Goal: Book appointment/travel/reservation

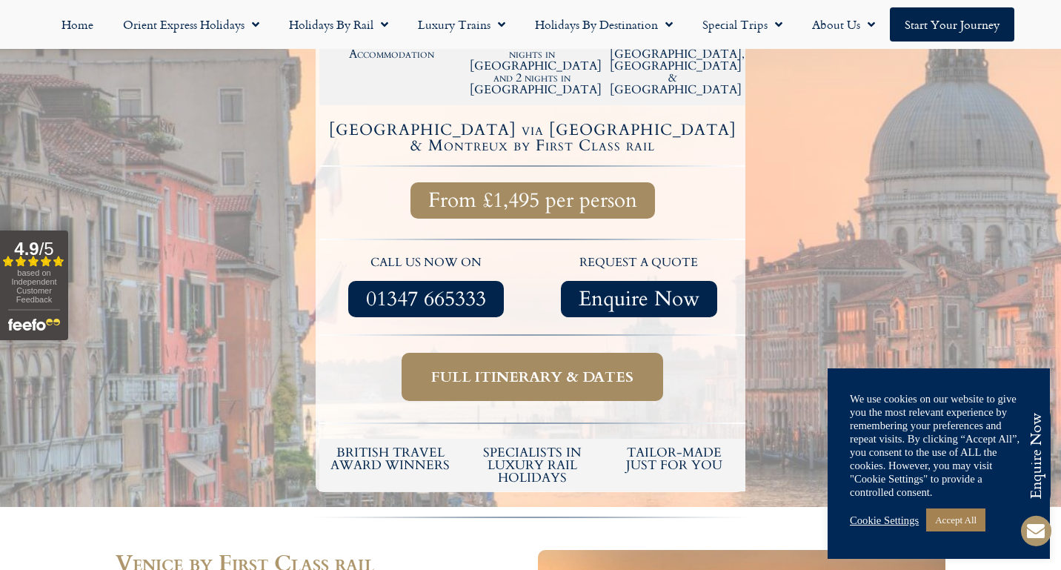
scroll to position [346, 0]
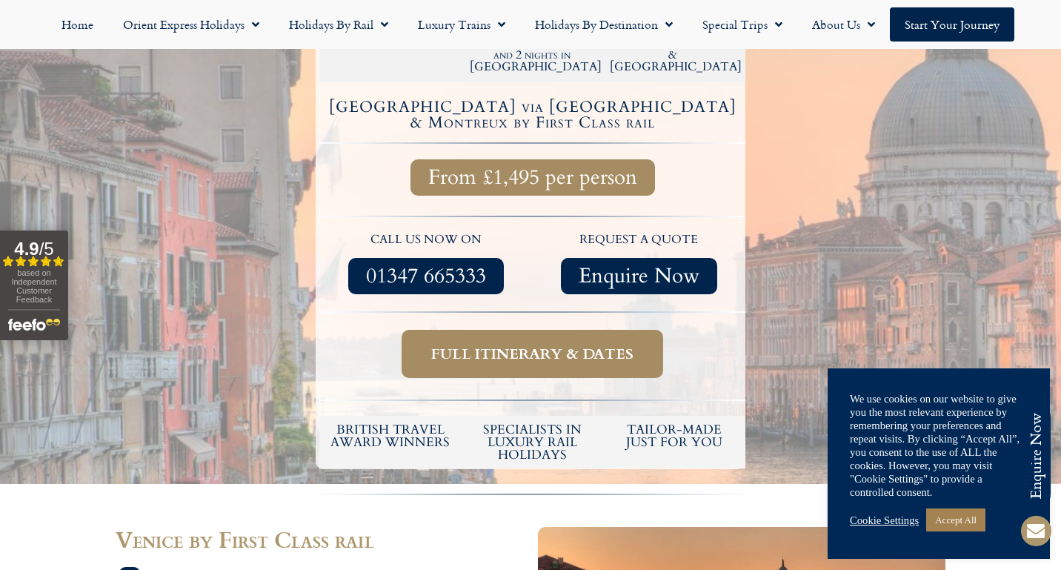
click at [565, 345] on span "Full itinerary & dates" at bounding box center [532, 354] width 202 height 19
click at [532, 345] on span "Full itinerary & dates" at bounding box center [532, 354] width 202 height 19
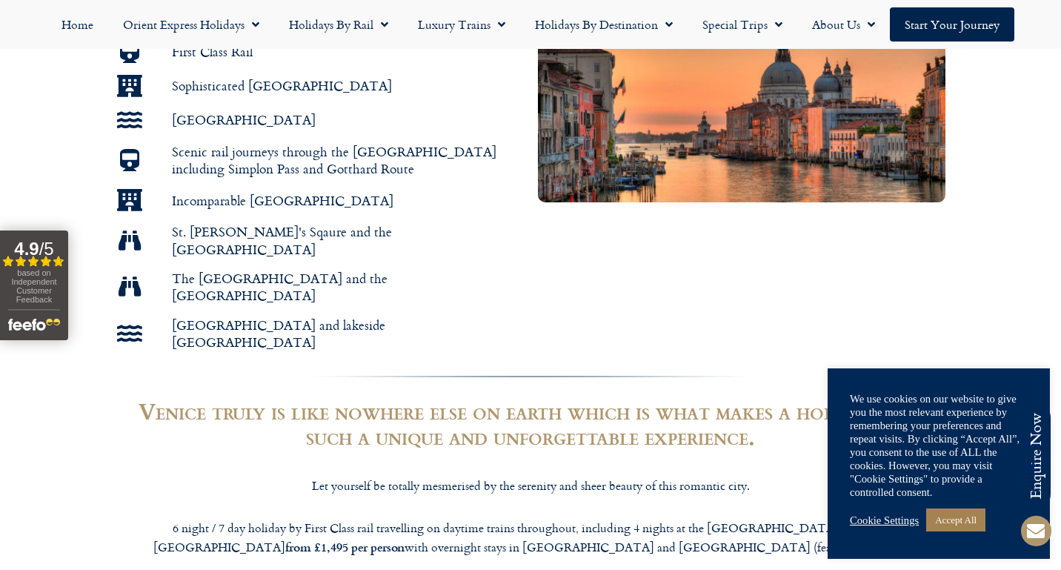
scroll to position [892, 0]
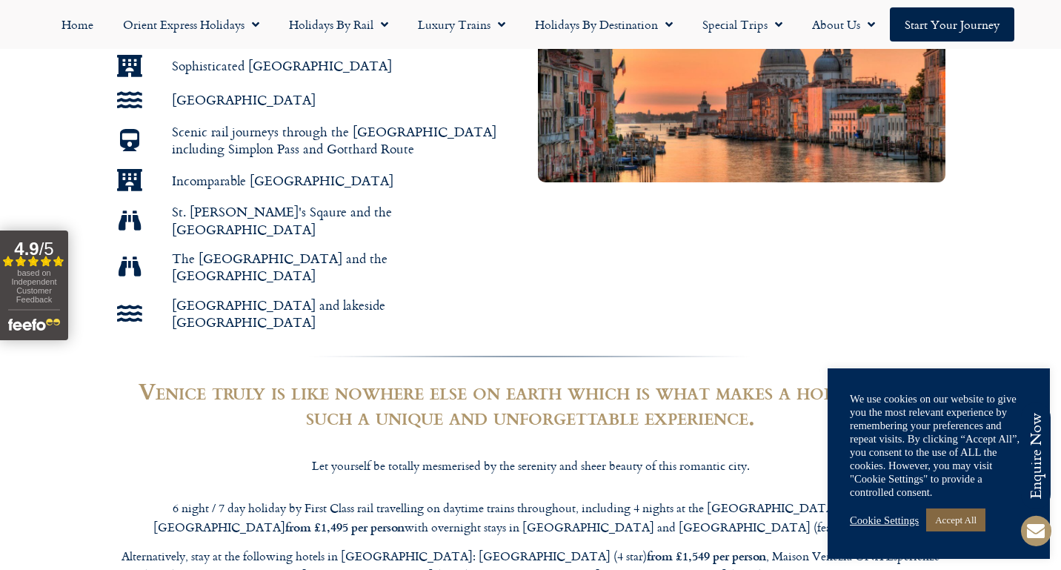
click at [956, 517] on link "Accept All" at bounding box center [956, 520] width 59 height 23
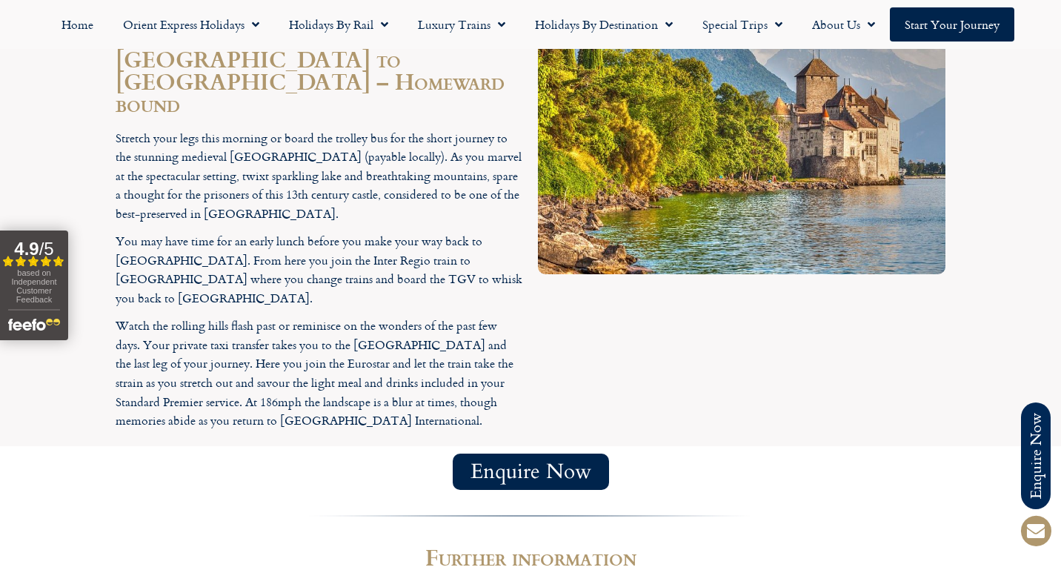
scroll to position [3300, 0]
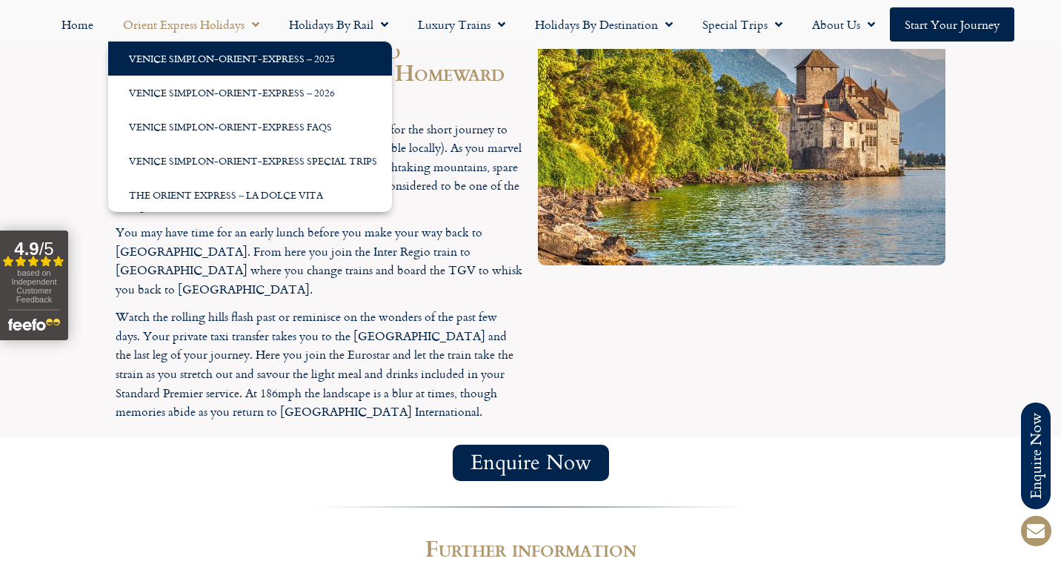
click at [216, 56] on link "Venice Simplon-Orient-Express – 2025" at bounding box center [250, 59] width 284 height 34
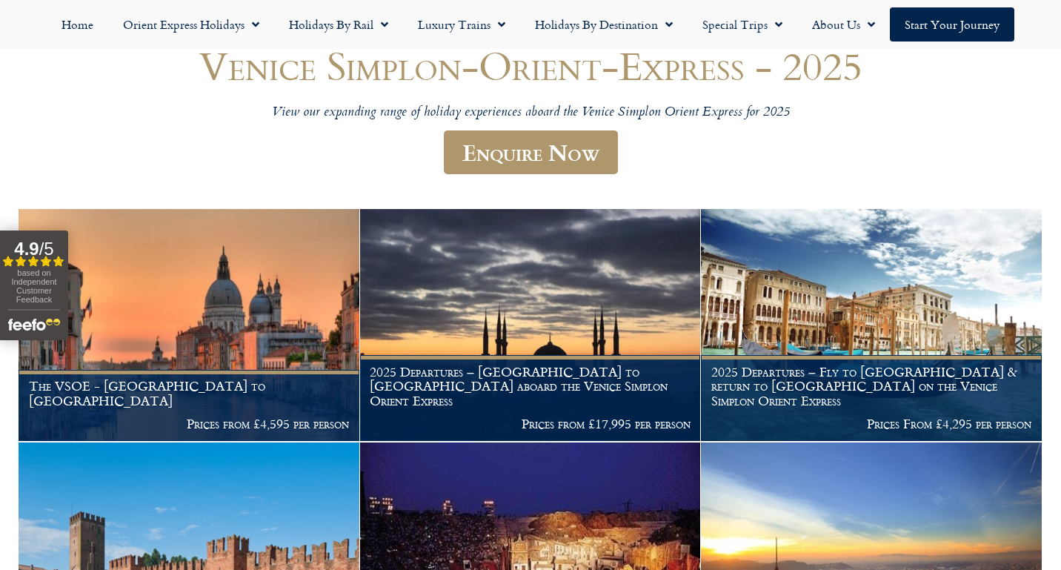
scroll to position [156, 0]
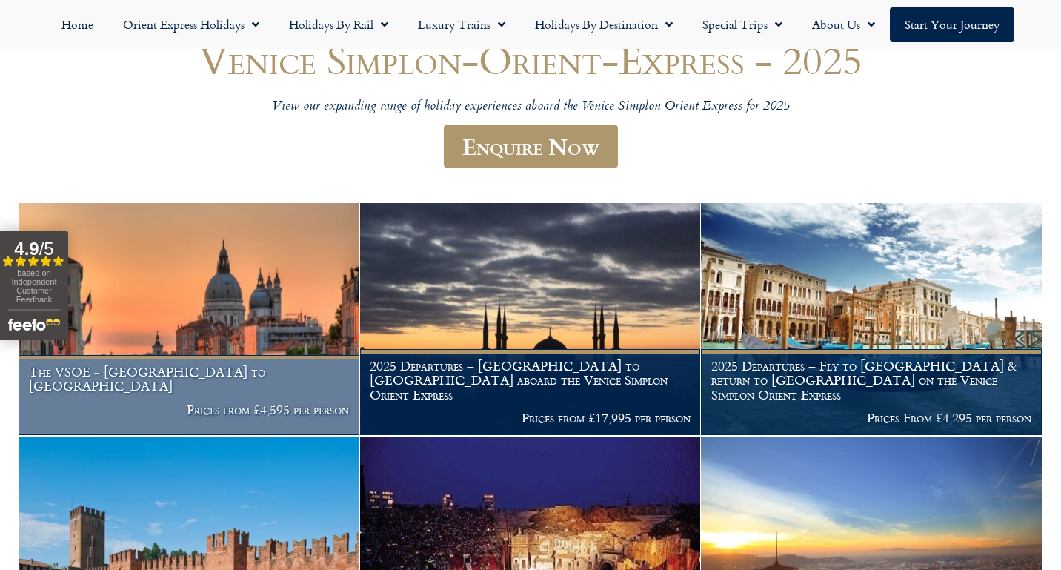
click at [300, 414] on p "Prices from £4,595 per person" at bounding box center [189, 410] width 321 height 15
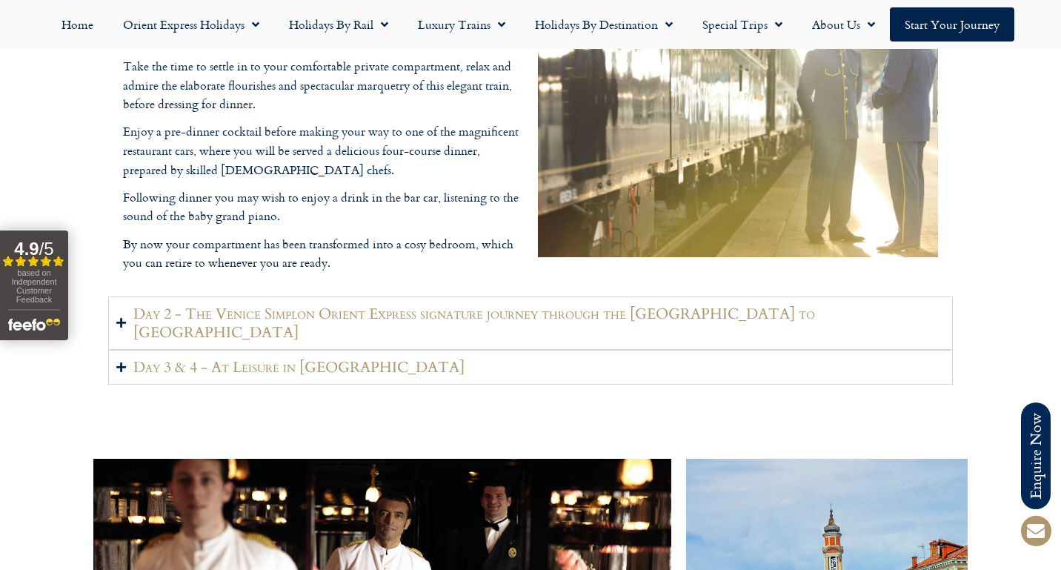
scroll to position [2001, 0]
click at [122, 317] on icon "Accordion. Open links with Enter or Space, close with Escape, and navigate with…" at bounding box center [121, 322] width 10 height 11
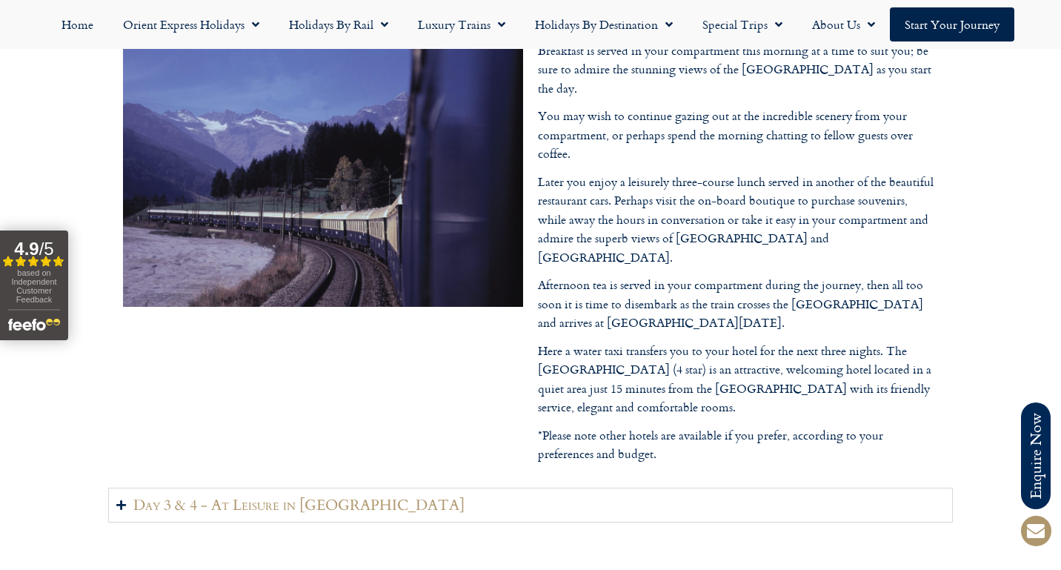
scroll to position [0, 0]
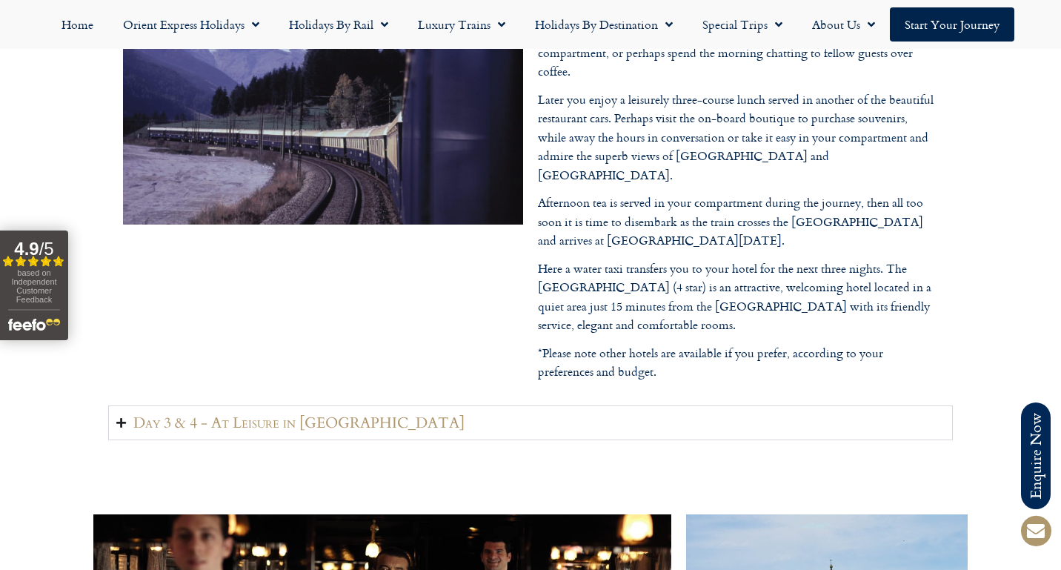
click at [124, 417] on icon "Accordion. Open links with Enter or Space, close with Escape, and navigate with…" at bounding box center [121, 422] width 10 height 11
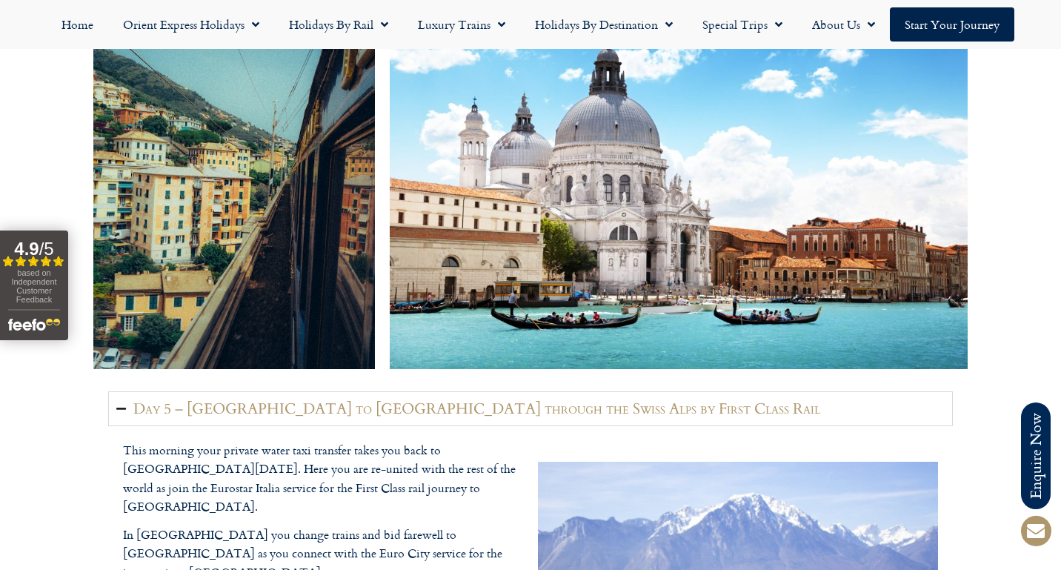
click at [127, 391] on summary "Day 5 – Venice to Montreux through the Swiss Alps by First Class Rail" at bounding box center [530, 408] width 845 height 35
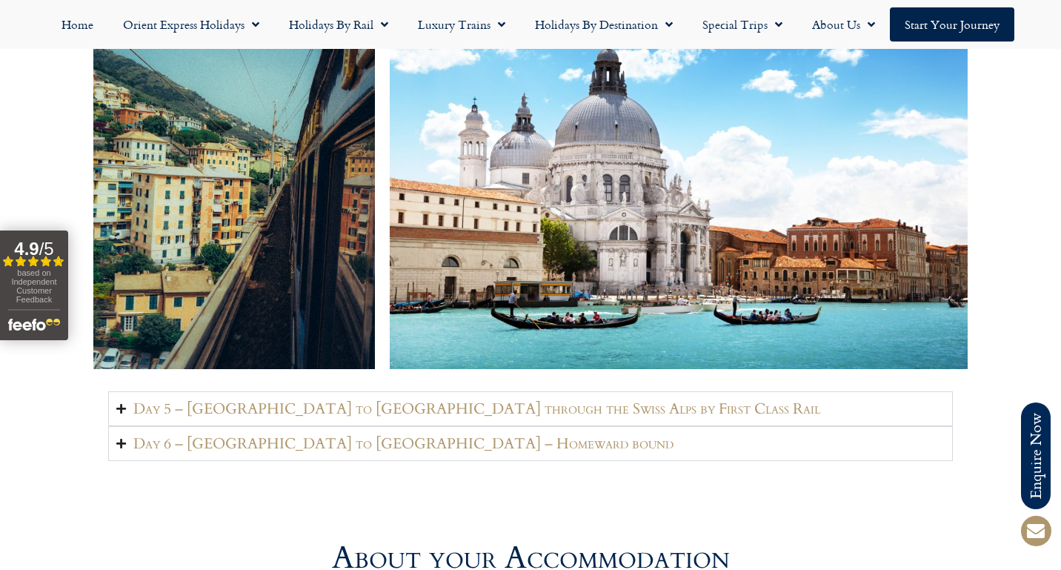
click at [130, 391] on summary "Day 5 – Venice to Montreux through the Swiss Alps by First Class Rail" at bounding box center [530, 408] width 845 height 35
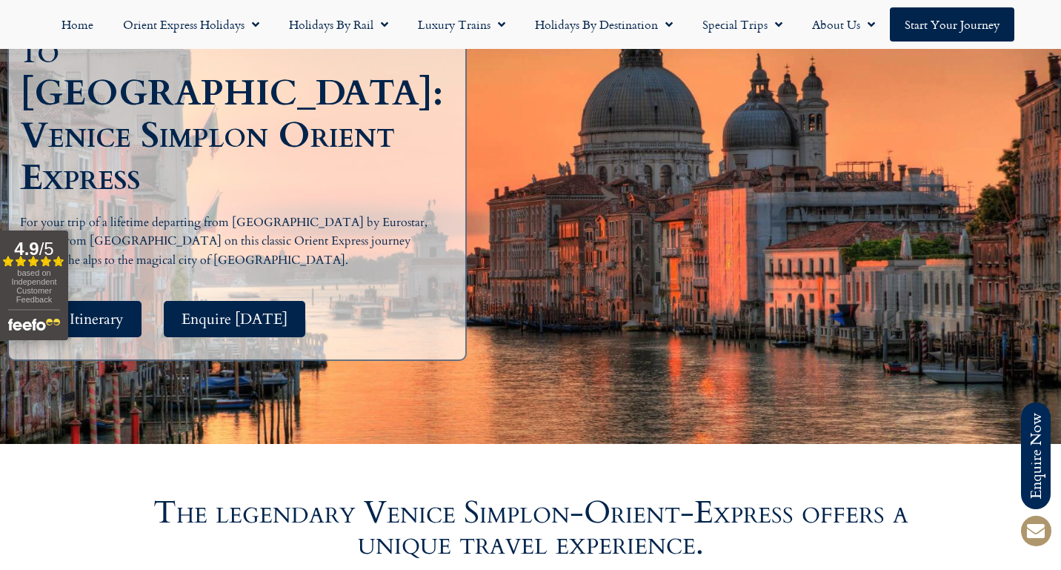
scroll to position [238, 0]
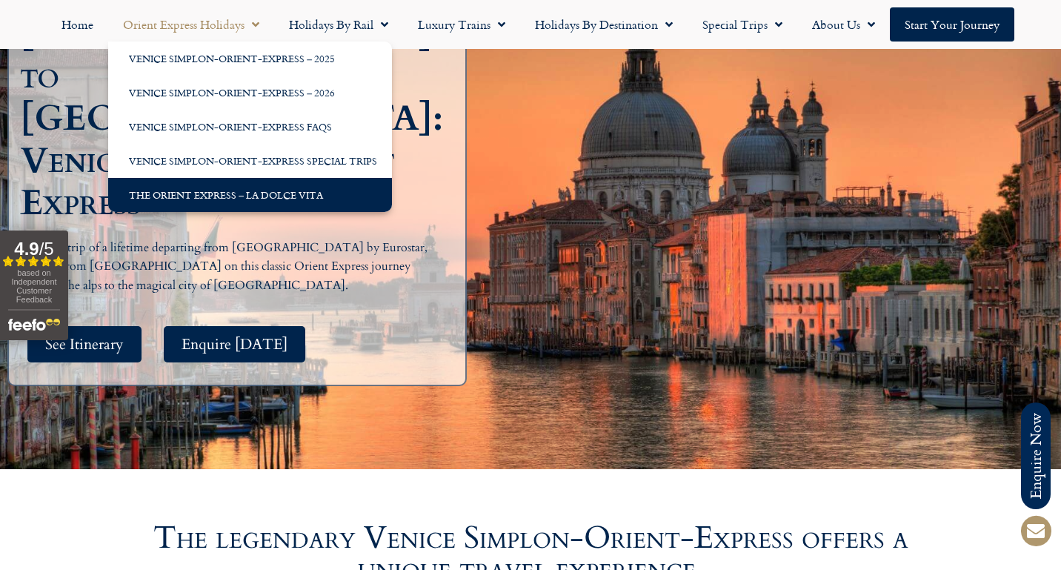
click at [255, 196] on link "The Orient Express – La Dolce Vita" at bounding box center [250, 195] width 284 height 34
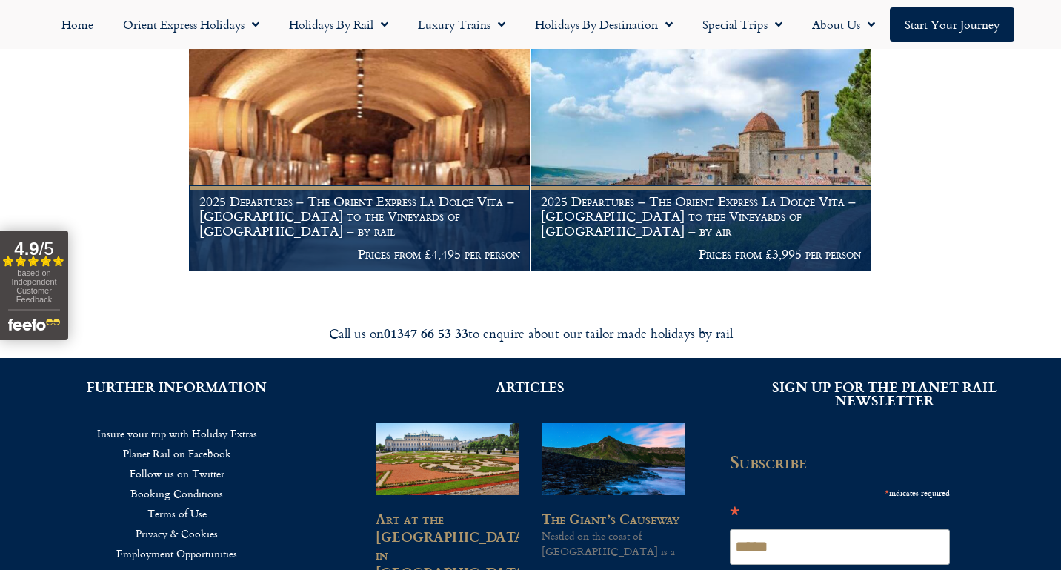
scroll to position [1894, 0]
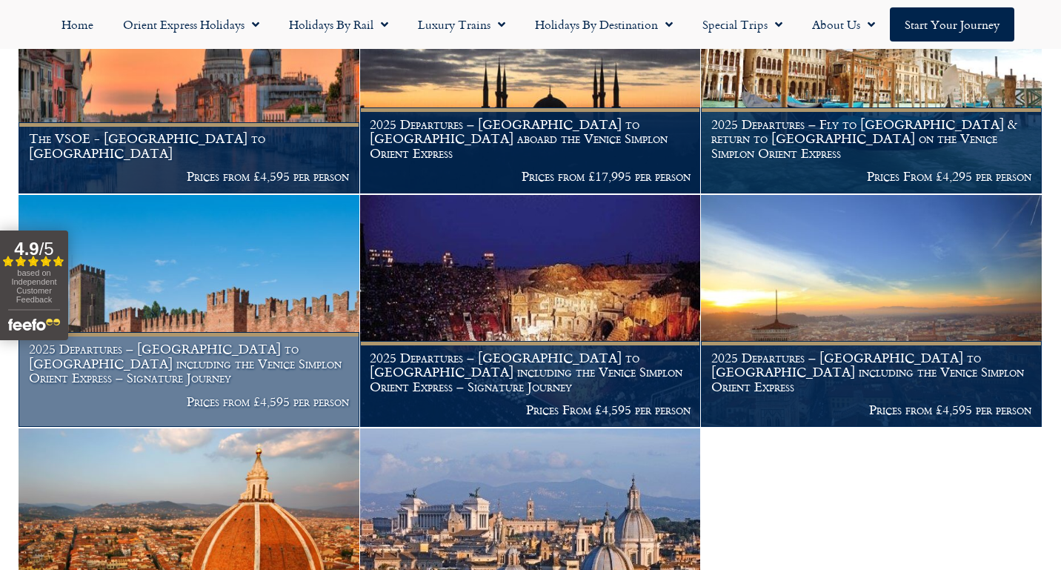
scroll to position [400, 0]
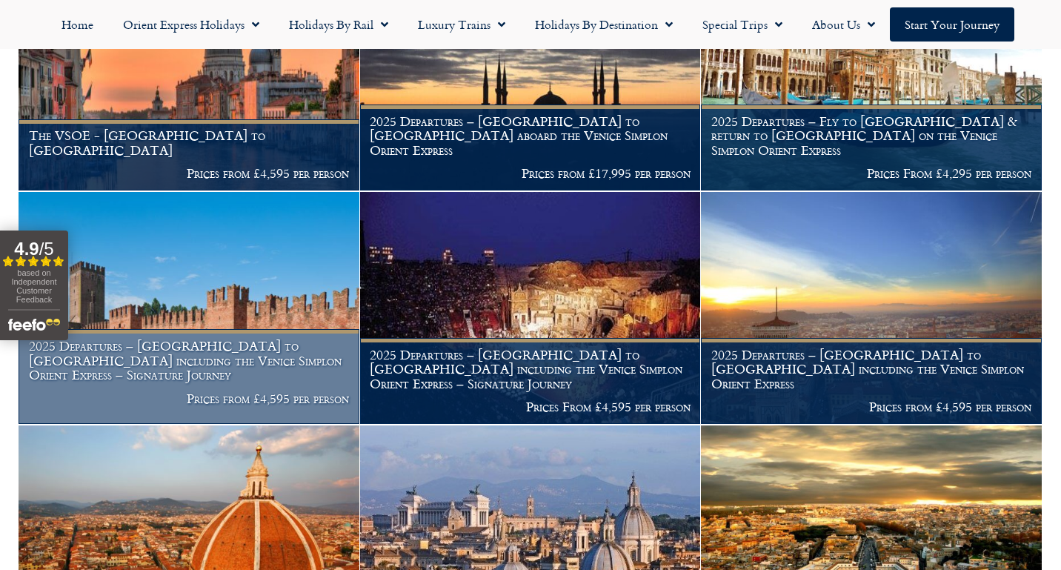
click at [302, 391] on p "Prices from £4,595 per person" at bounding box center [189, 398] width 321 height 15
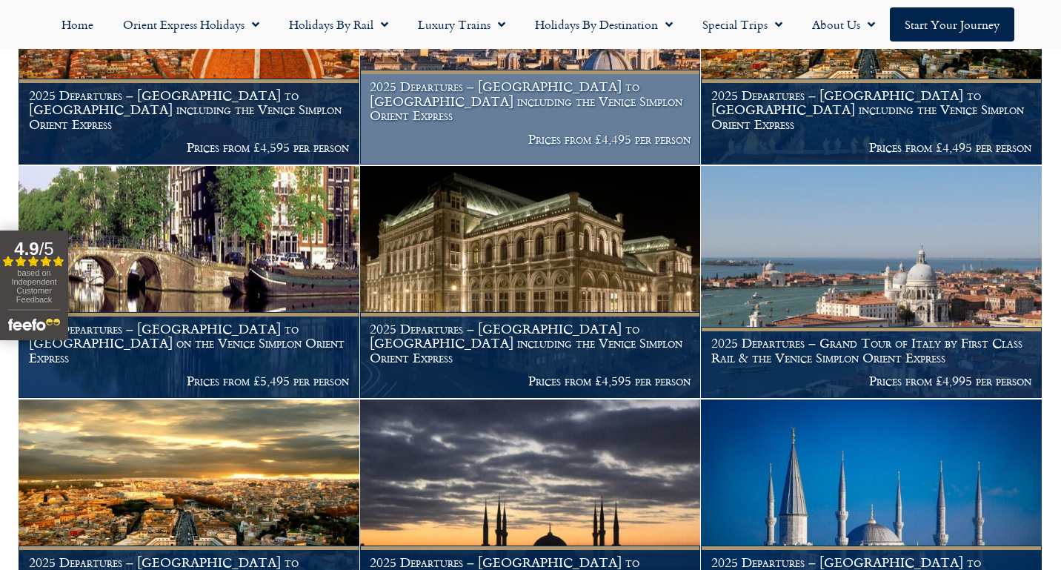
scroll to position [896, 0]
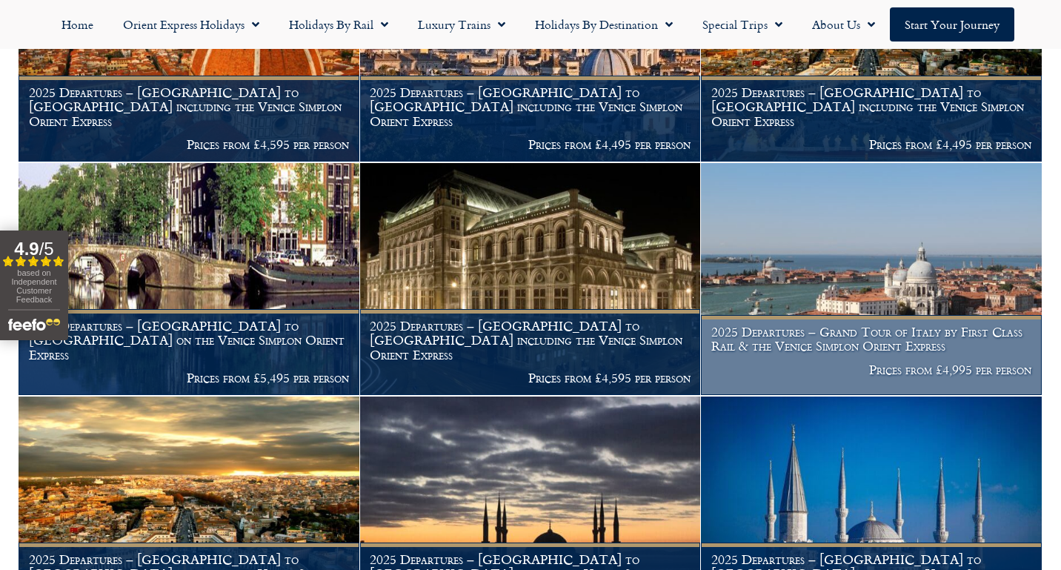
click at [744, 377] on figcaption "2025 Departures – Grand Tour of Italy by First Class Rail & the Venice Simplon …" at bounding box center [871, 355] width 341 height 80
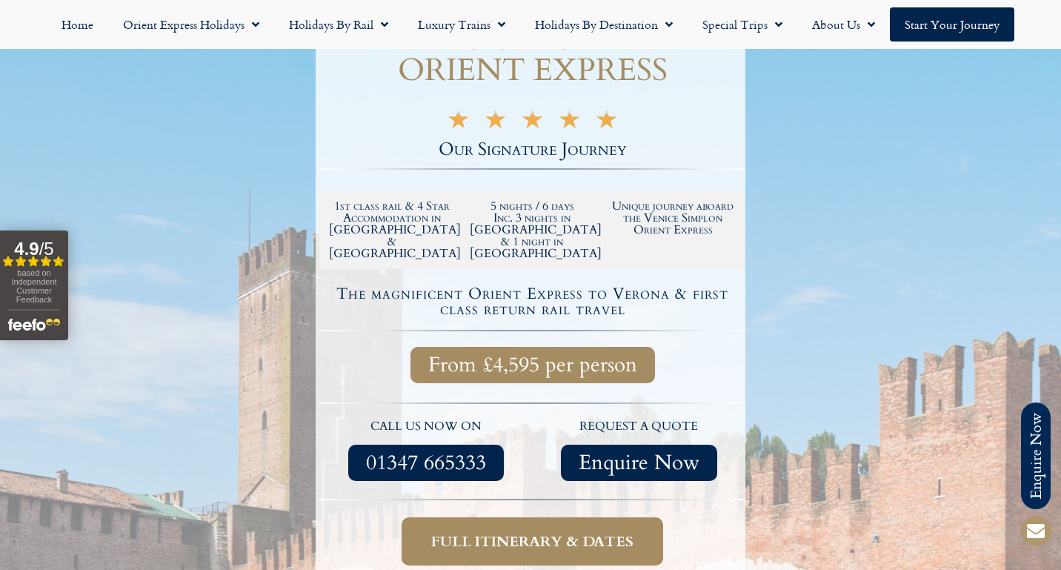
scroll to position [278, 0]
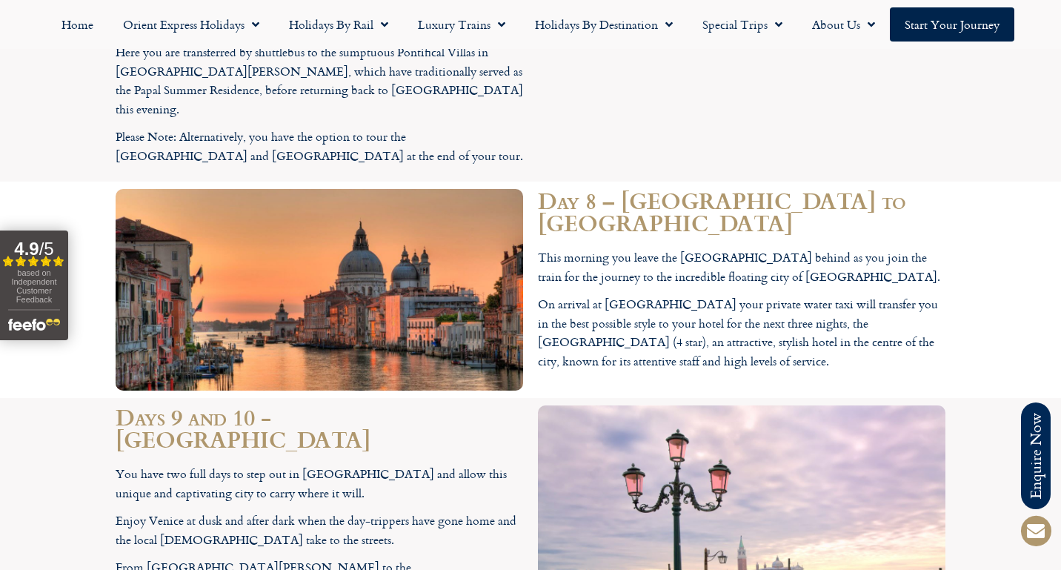
scroll to position [4110, 0]
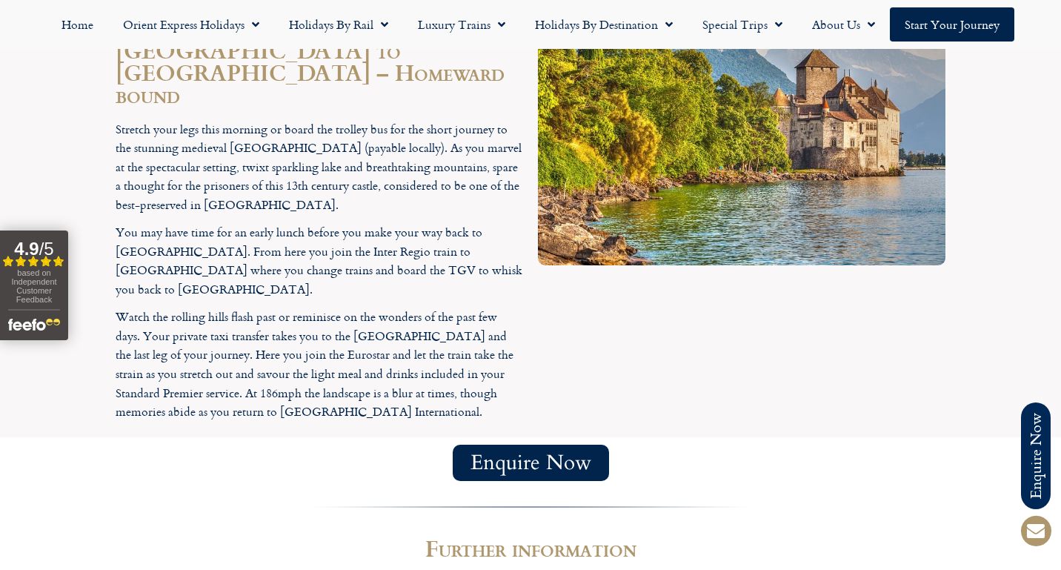
scroll to position [346, 0]
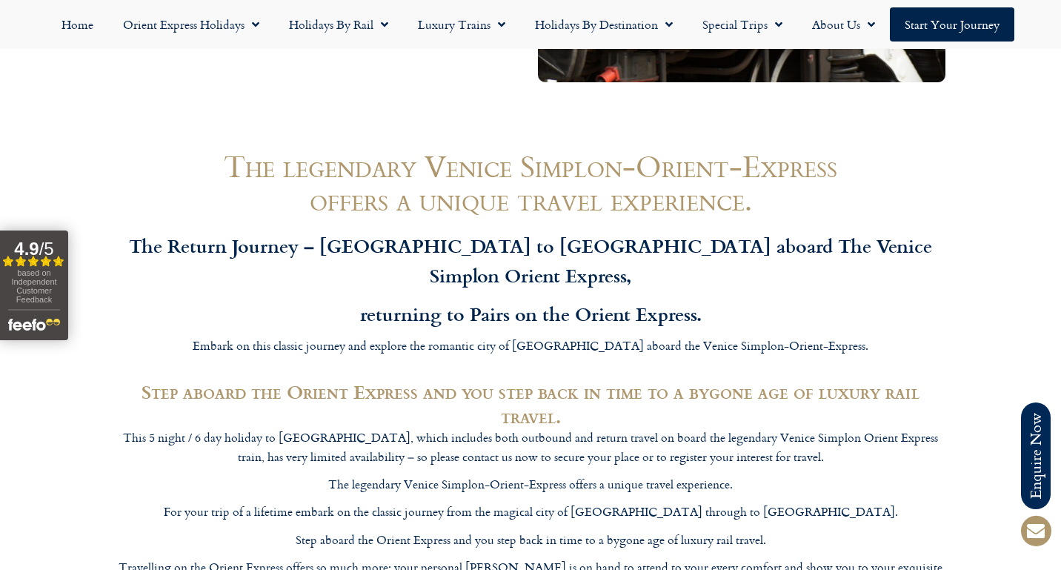
scroll to position [1626, 0]
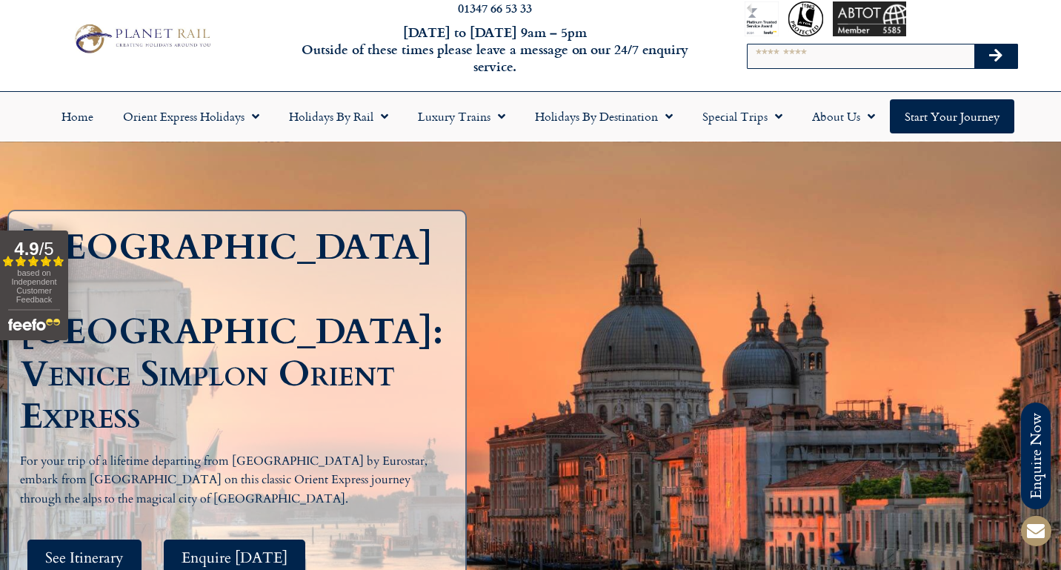
scroll to position [53, 0]
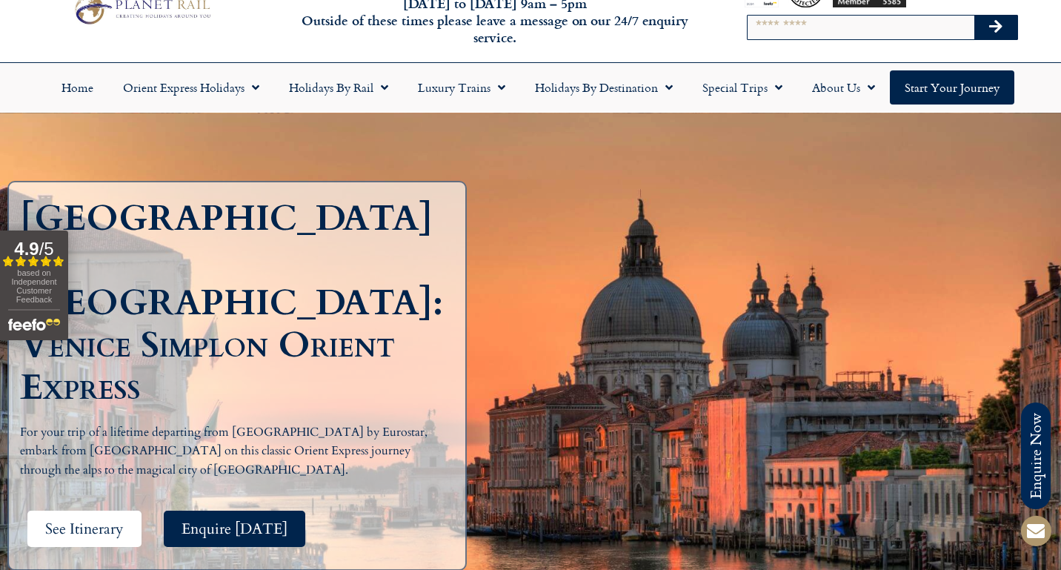
click at [103, 520] on span "See Itinerary" at bounding box center [84, 529] width 79 height 19
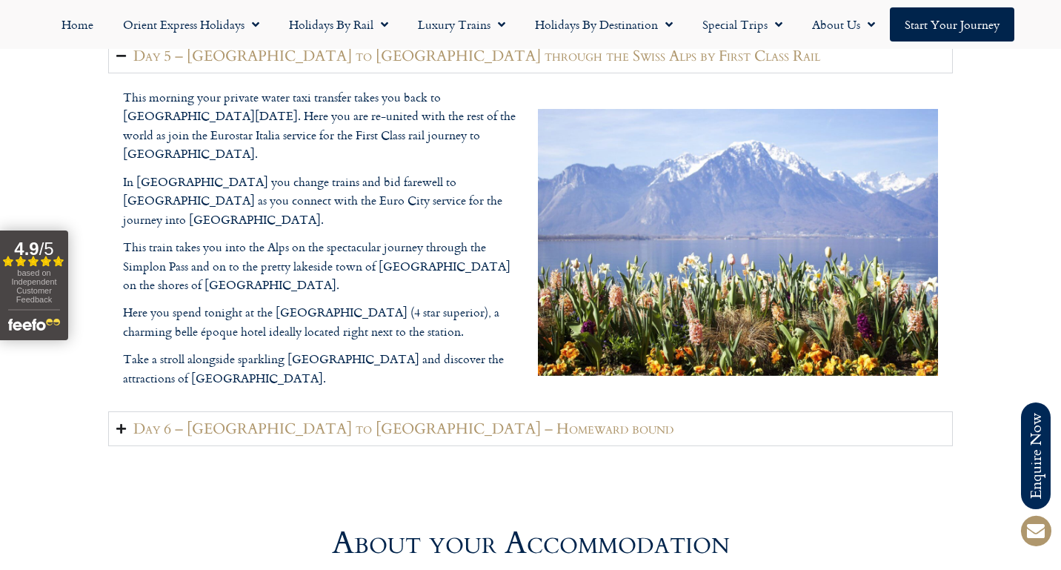
scroll to position [3204, 0]
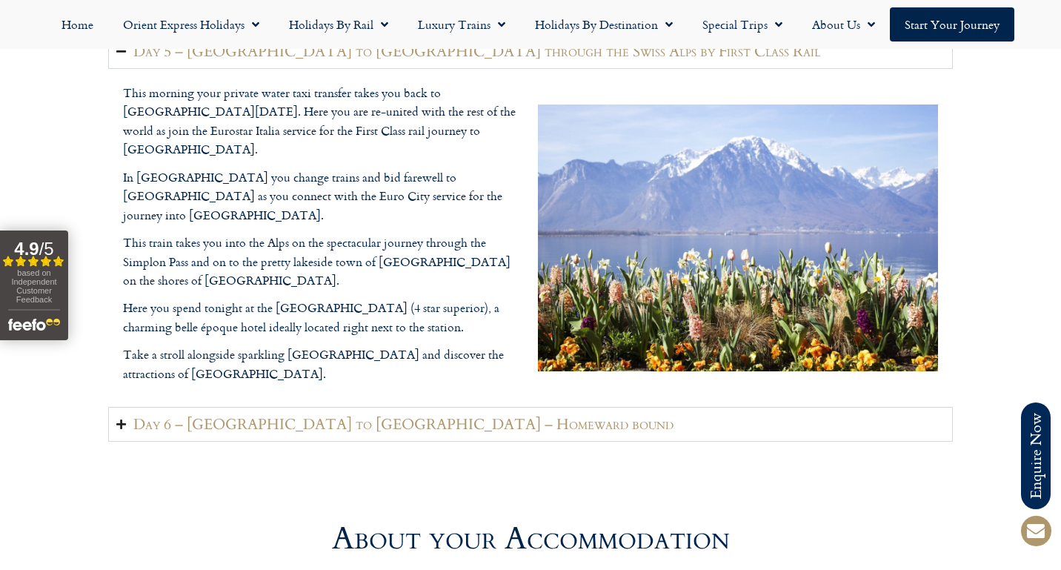
click at [123, 419] on icon "Accordion. Open links with Enter or Space, close with Escape, and navigate with…" at bounding box center [121, 424] width 10 height 11
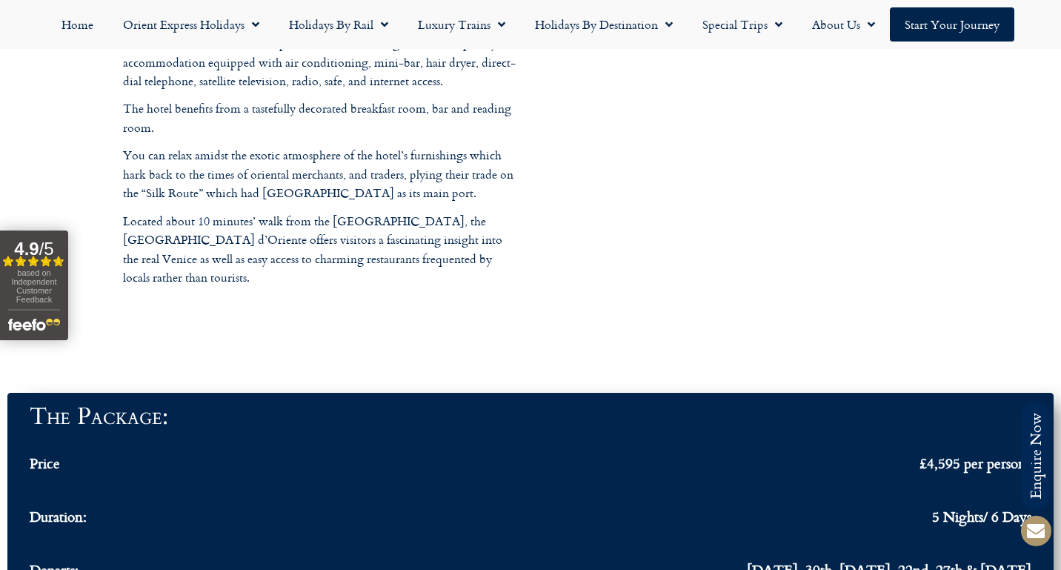
scroll to position [4640, 0]
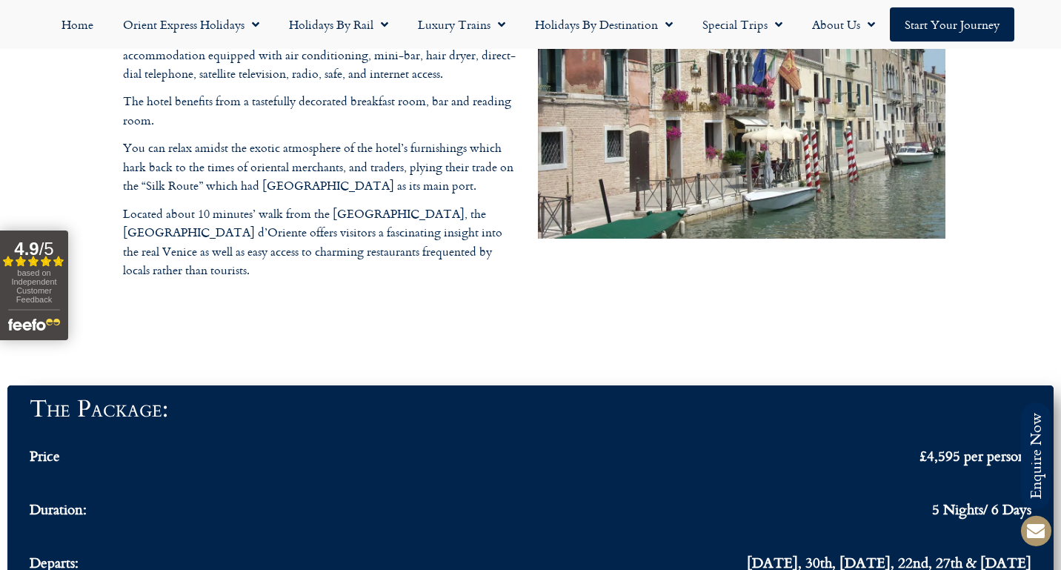
click at [920, 447] on span "£4,595 per person*" at bounding box center [976, 455] width 112 height 17
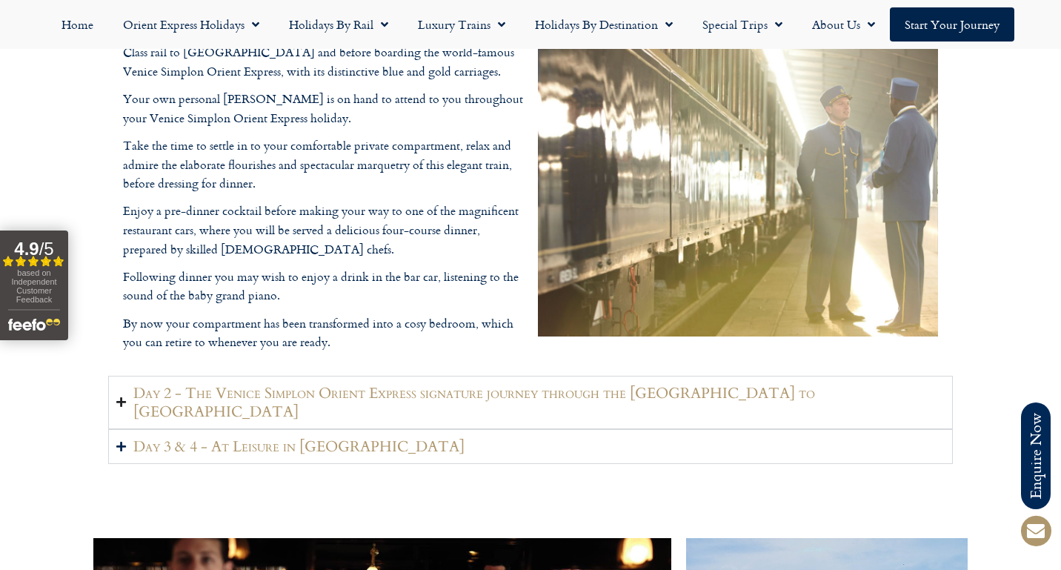
scroll to position [1940, 0]
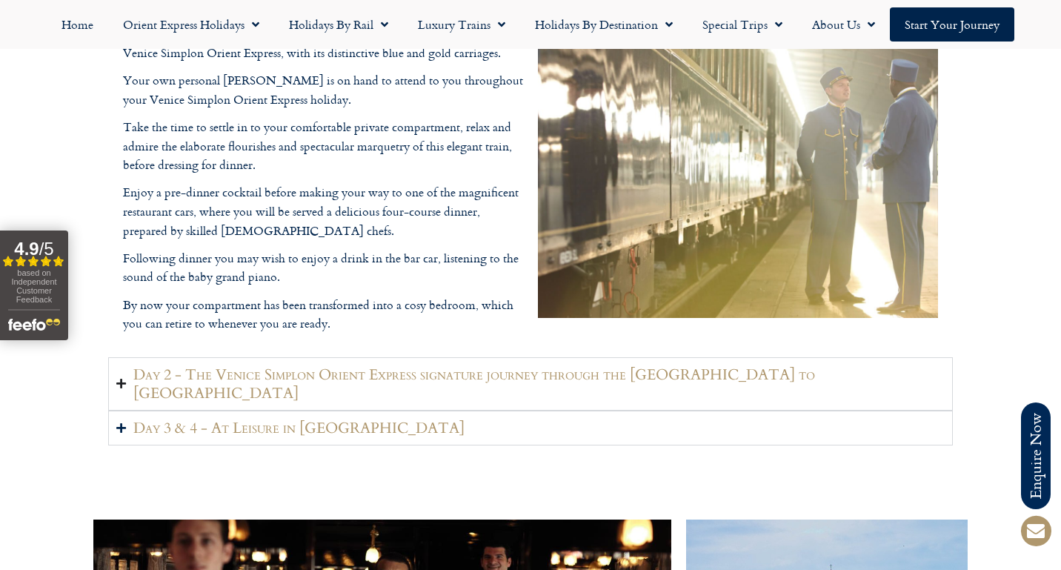
click at [123, 378] on icon "Accordion. Open links with Enter or Space, close with Escape, and navigate with…" at bounding box center [121, 383] width 10 height 11
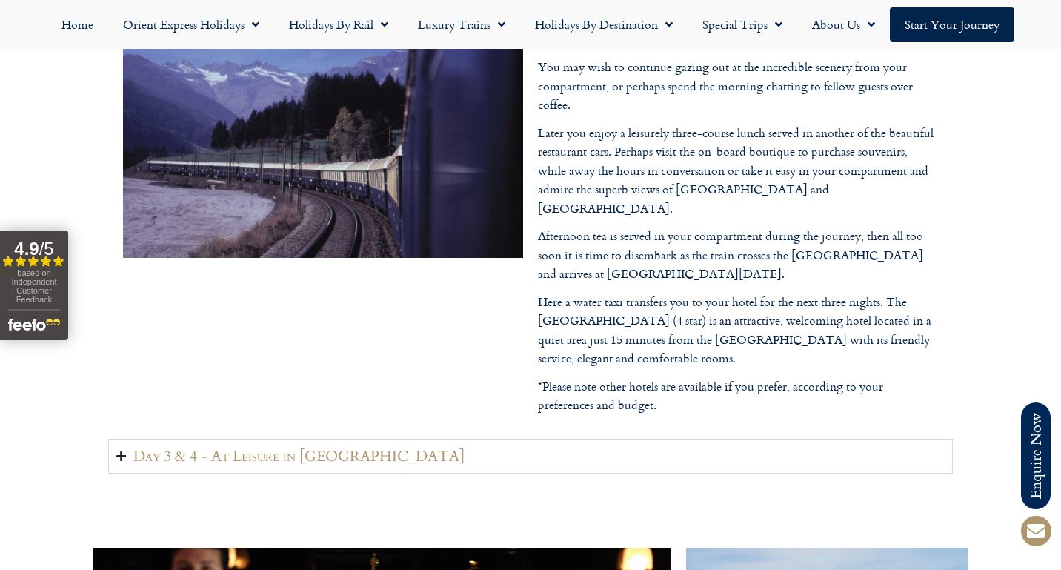
scroll to position [2007, 0]
click at [122, 451] on icon "Accordion. Open links with Enter or Space, close with Escape, and navigate with…" at bounding box center [121, 456] width 10 height 11
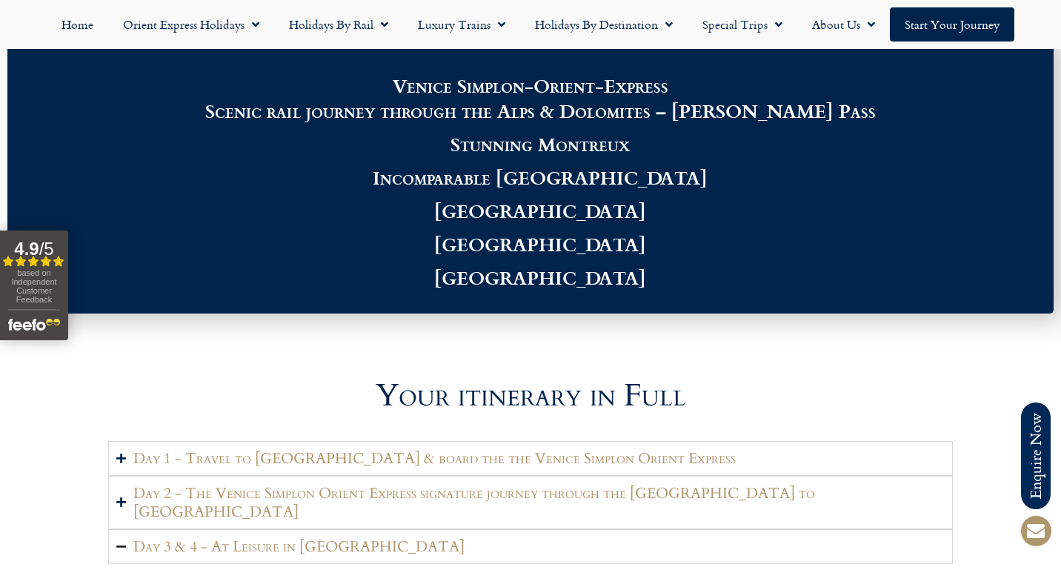
scroll to position [1452, 0]
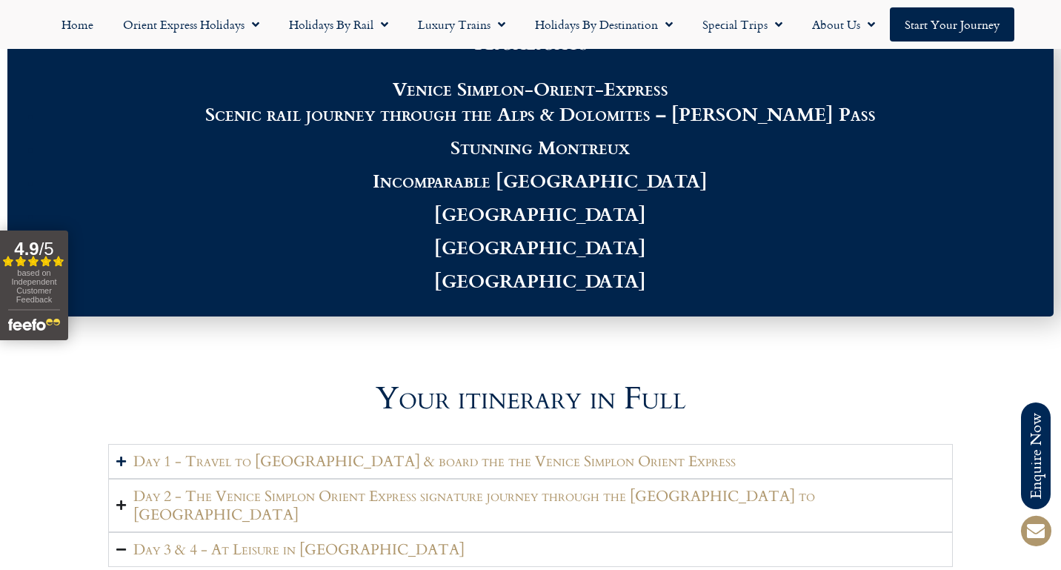
click at [121, 500] on icon "Accordion. Open links with Enter or Space, close with Escape, and navigate with…" at bounding box center [121, 505] width 10 height 11
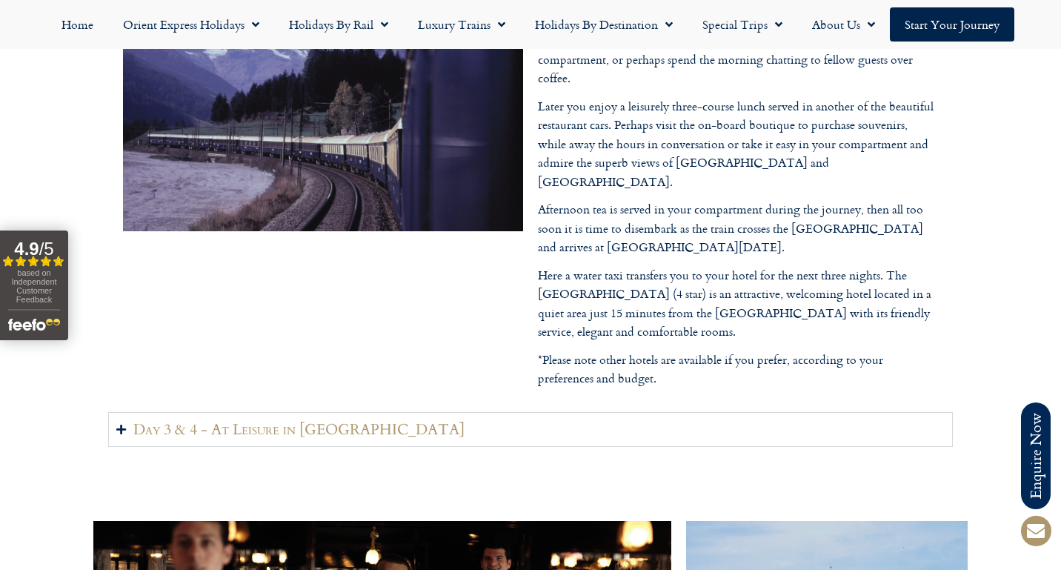
scroll to position [2041, 0]
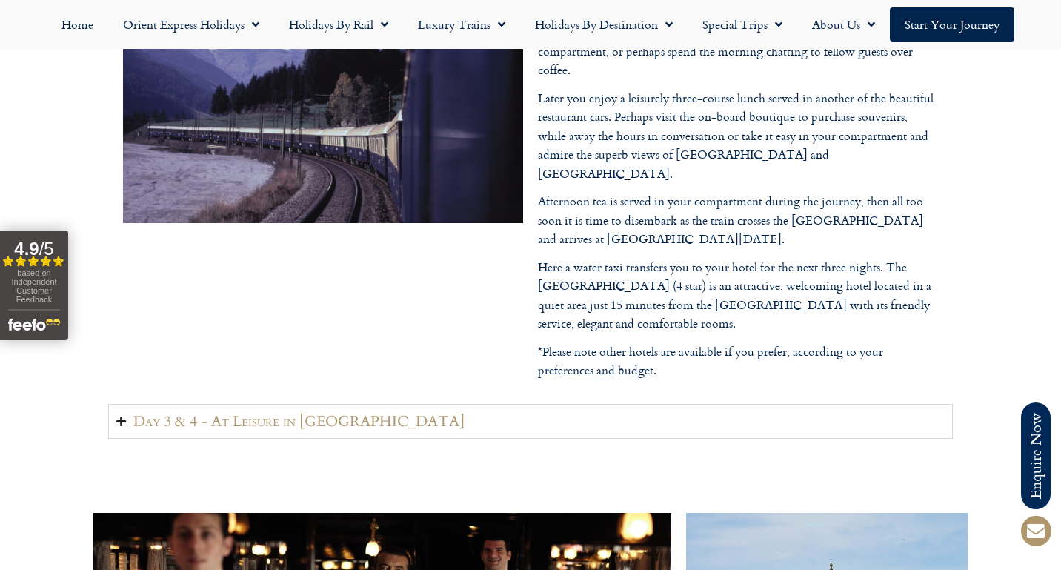
click at [122, 416] on icon "Accordion. Open links with Enter or Space, close with Escape, and navigate with…" at bounding box center [121, 421] width 10 height 11
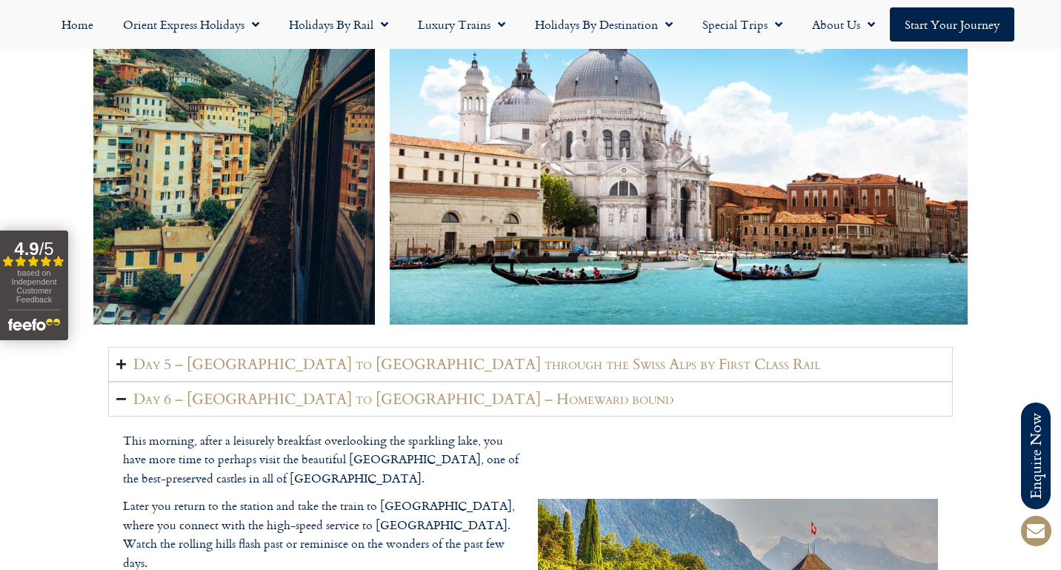
scroll to position [2906, 0]
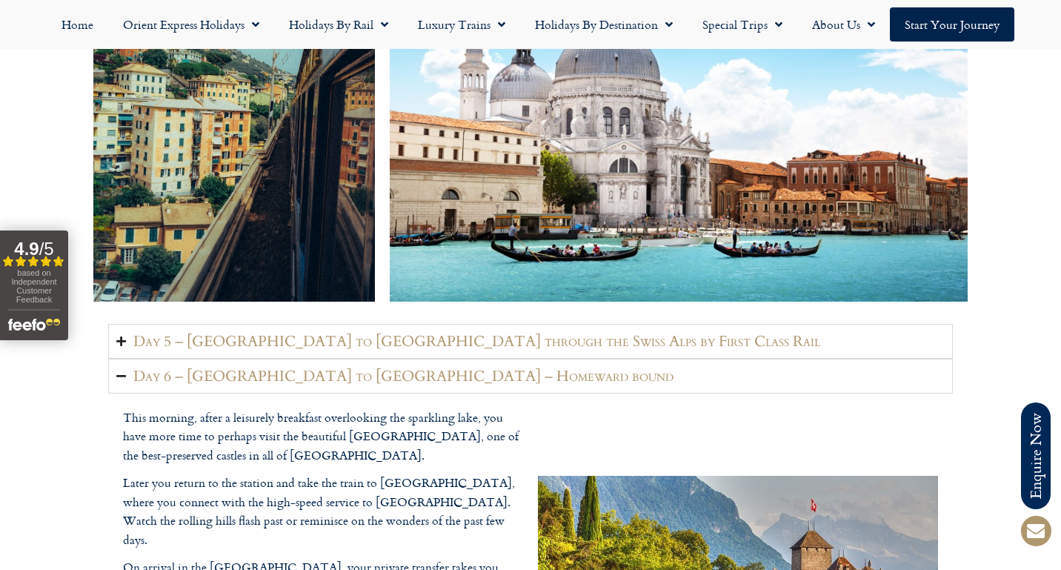
click at [125, 336] on icon "Accordion. Open links with Enter or Space, close with Escape, and navigate with…" at bounding box center [121, 341] width 10 height 11
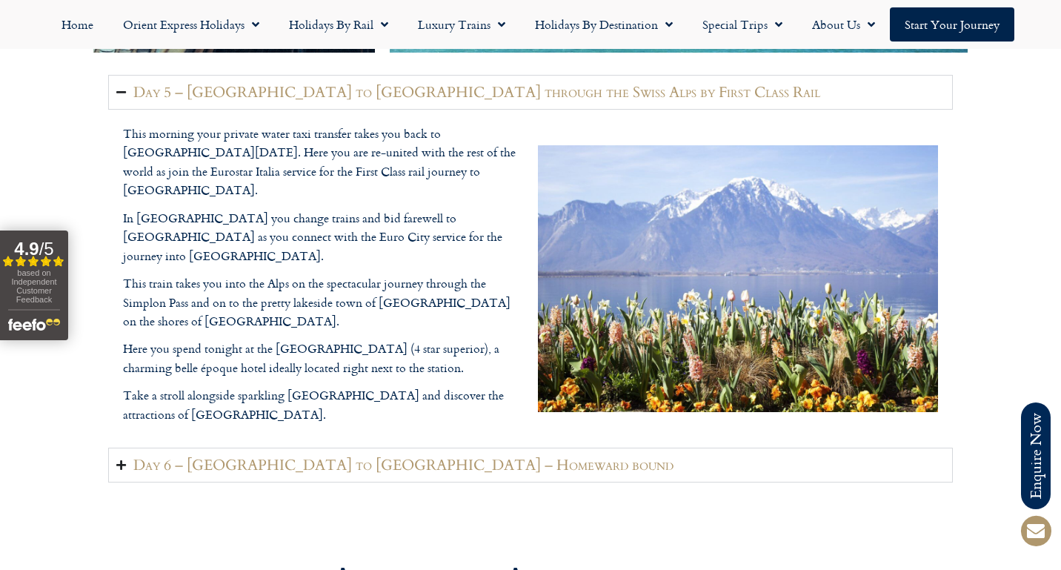
scroll to position [3164, 0]
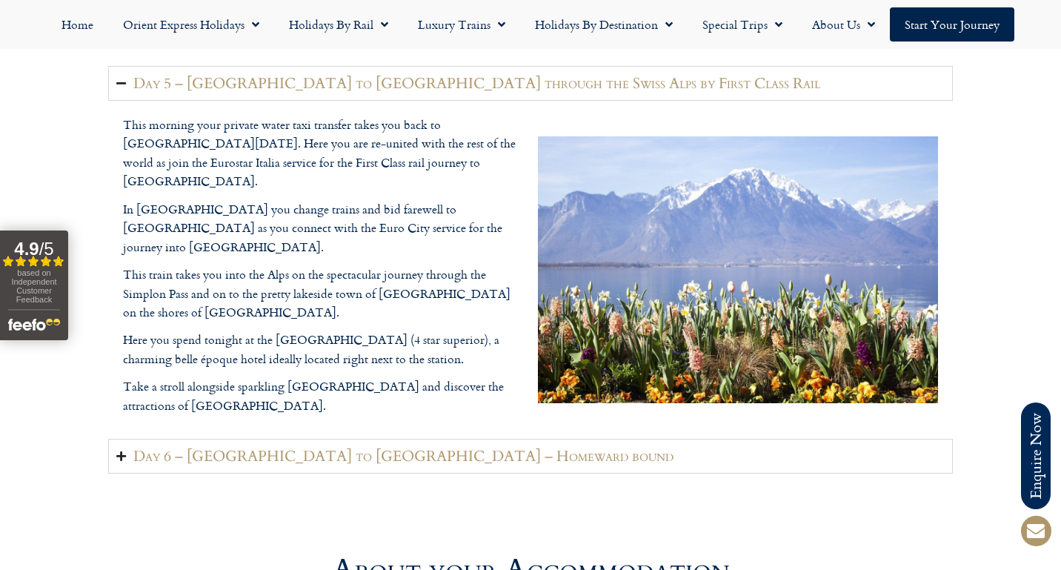
click at [122, 451] on icon "Accordion. Open links with Enter or Space, close with Escape, and navigate with…" at bounding box center [121, 456] width 10 height 11
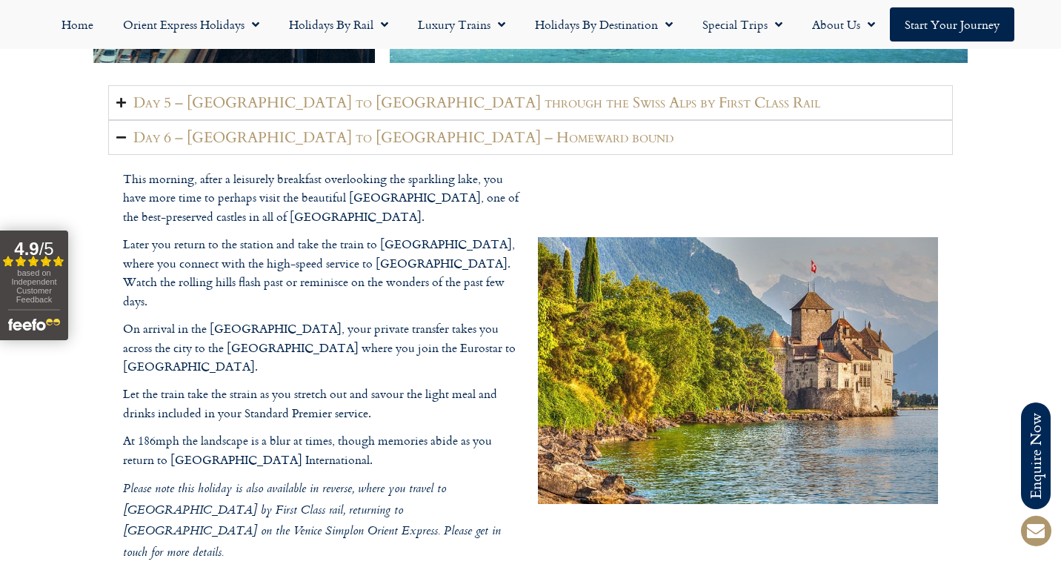
scroll to position [3150, 0]
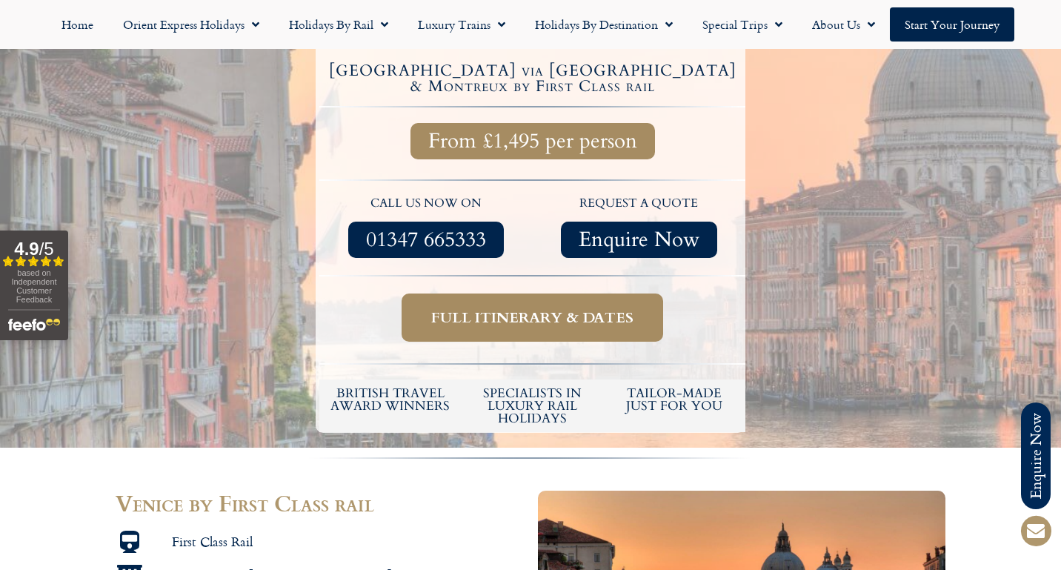
scroll to position [403, 0]
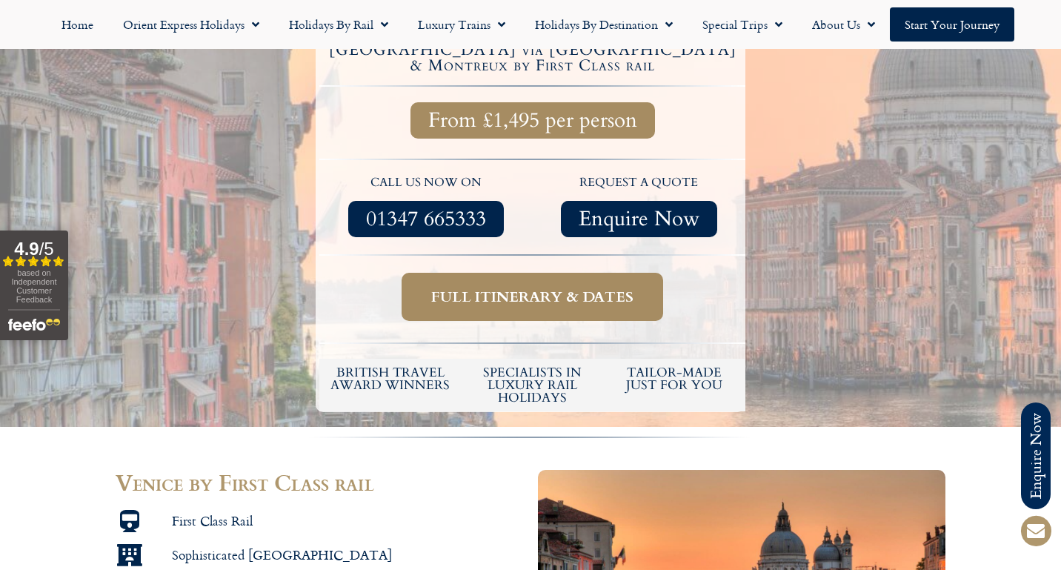
click at [581, 288] on span "Full itinerary & dates" at bounding box center [532, 297] width 202 height 19
click at [548, 288] on span "Full itinerary & dates" at bounding box center [532, 297] width 202 height 19
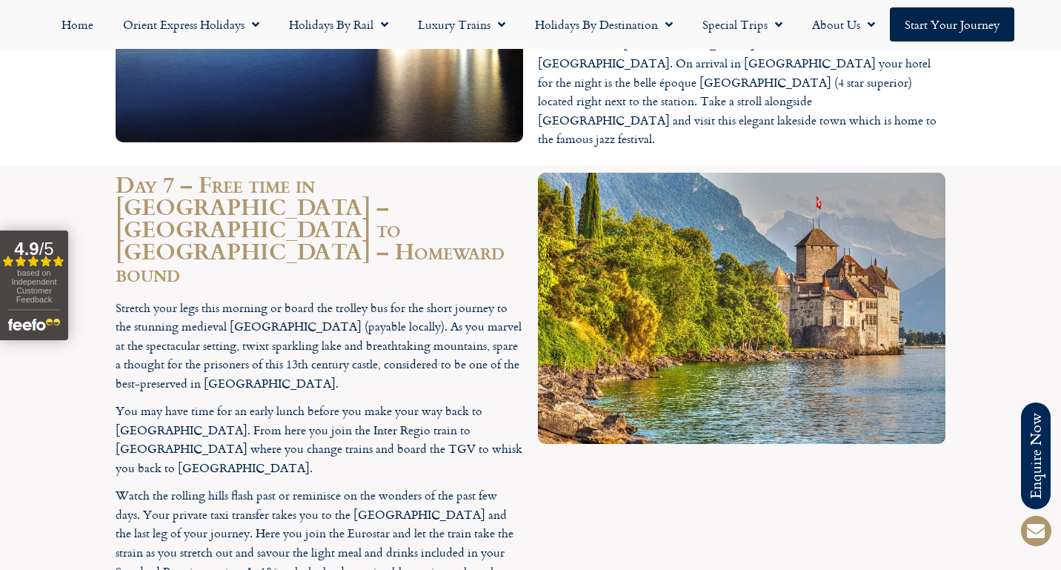
scroll to position [3087, 0]
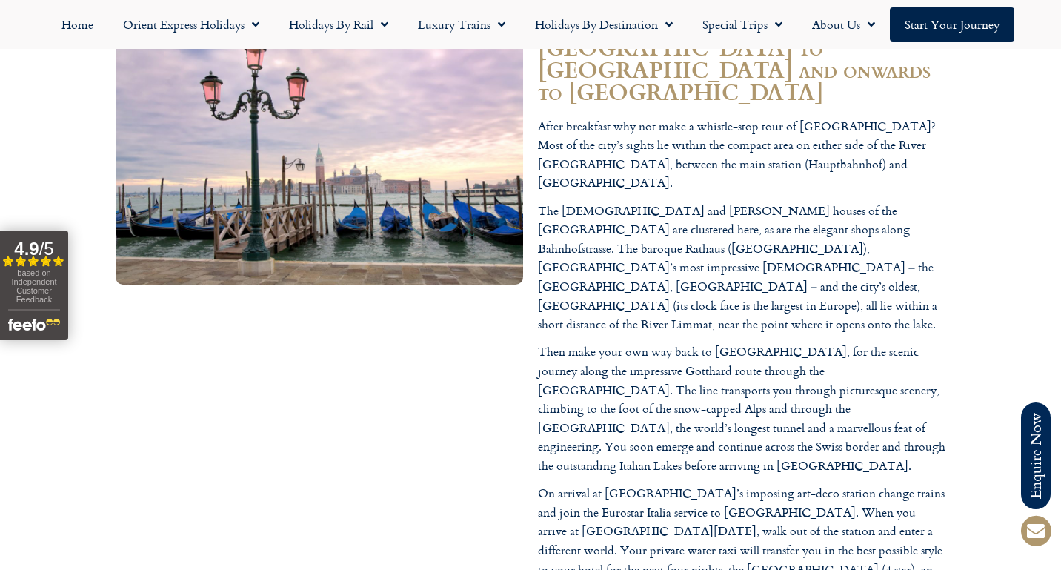
scroll to position [1985, 0]
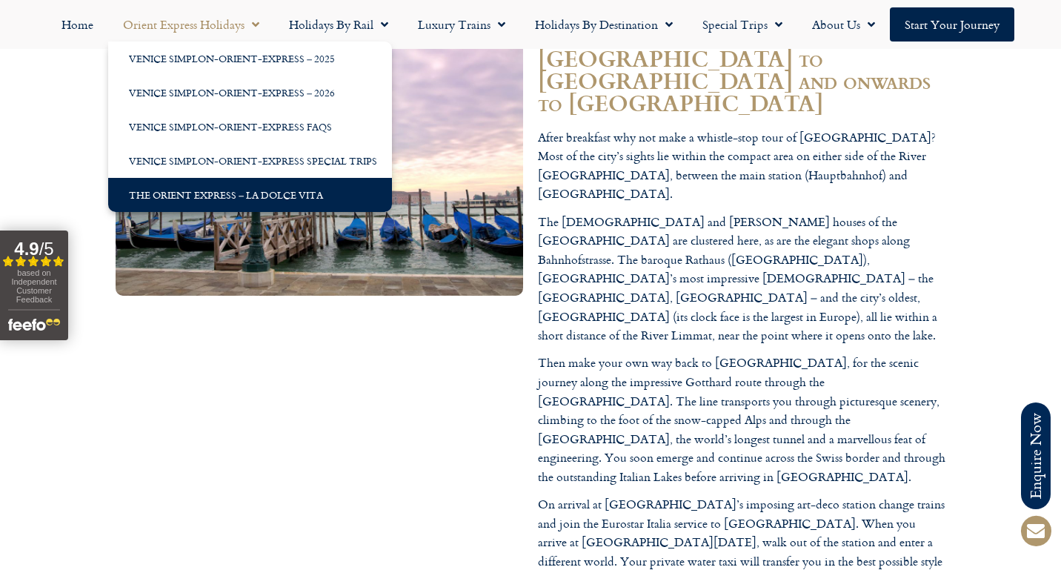
click at [251, 196] on link "The Orient Express – La Dolce Vita" at bounding box center [250, 195] width 284 height 34
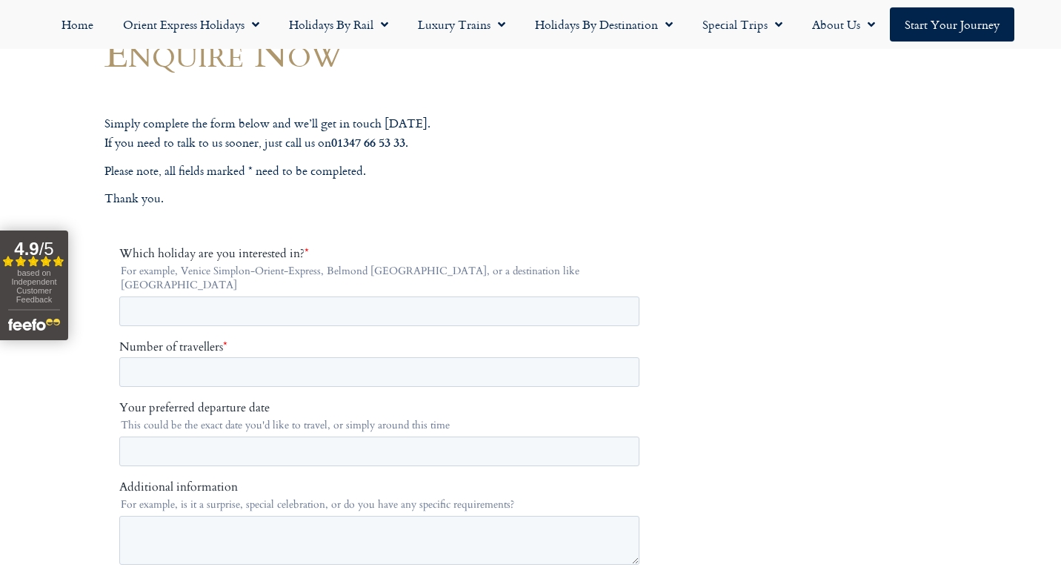
scroll to position [162, 0]
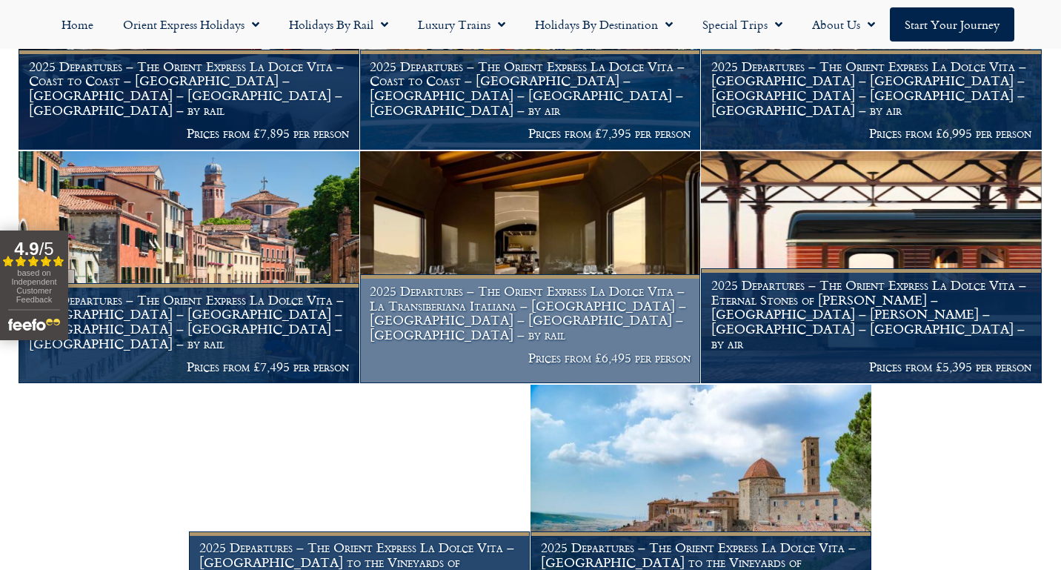
scroll to position [1554, 0]
